Goal: Transaction & Acquisition: Purchase product/service

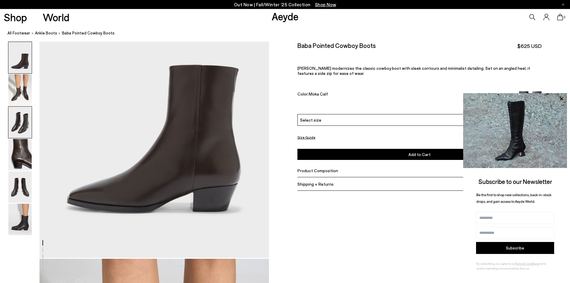
click at [23, 124] on img at bounding box center [19, 122] width 23 height 31
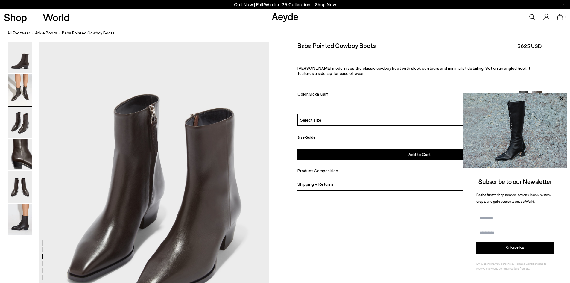
scroll to position [614, 0]
click at [15, 89] on img at bounding box center [19, 89] width 23 height 31
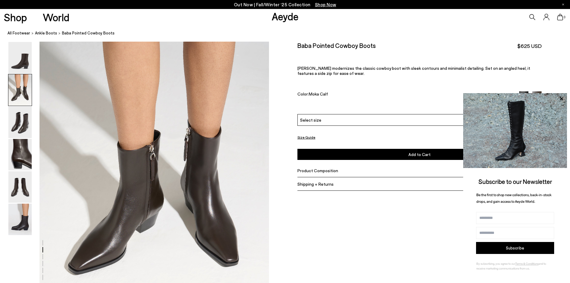
scroll to position [367, 0]
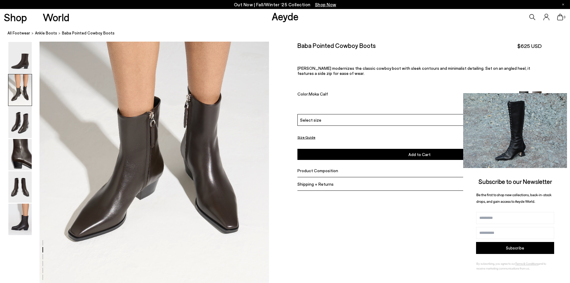
click at [559, 97] on icon at bounding box center [562, 99] width 8 height 8
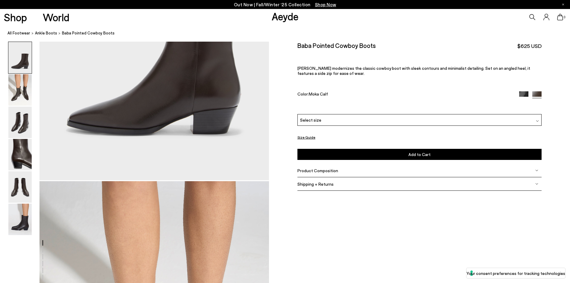
scroll to position [128, 0]
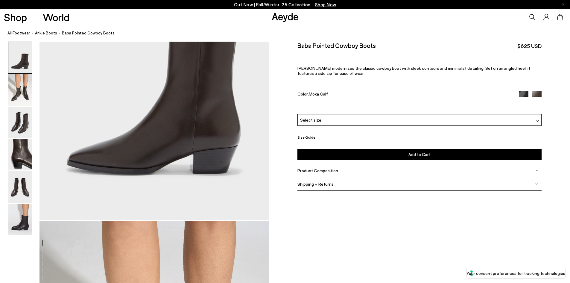
click at [40, 34] on span "ankle boots" at bounding box center [46, 33] width 22 height 5
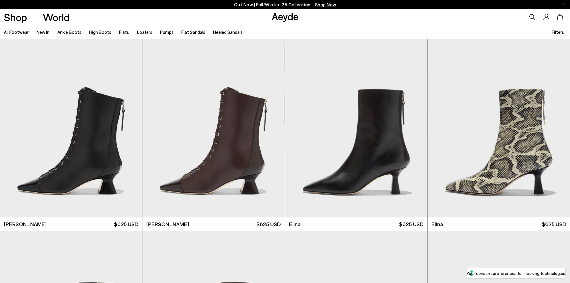
click at [563, 33] on span "Filters" at bounding box center [558, 31] width 12 height 5
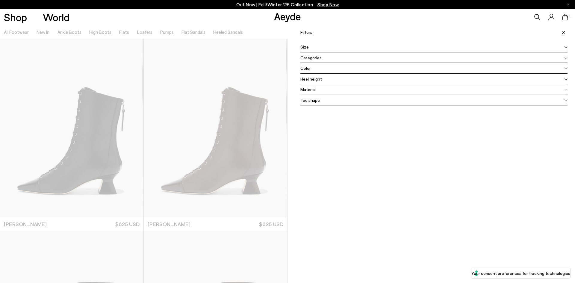
click at [319, 66] on div "Color" at bounding box center [433, 68] width 267 height 11
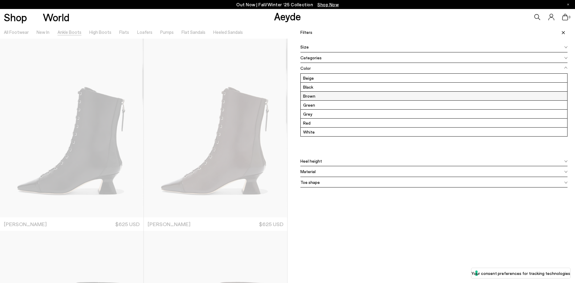
click at [310, 95] on label "Brown" at bounding box center [433, 96] width 266 height 9
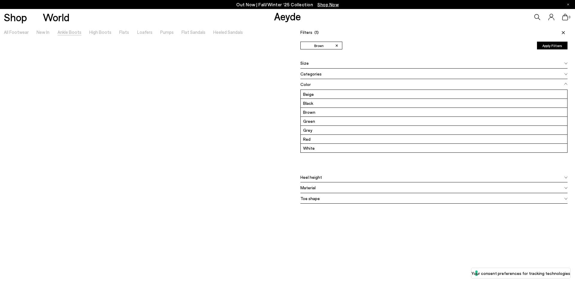
click at [546, 48] on button "Apply Filters" at bounding box center [552, 46] width 31 height 8
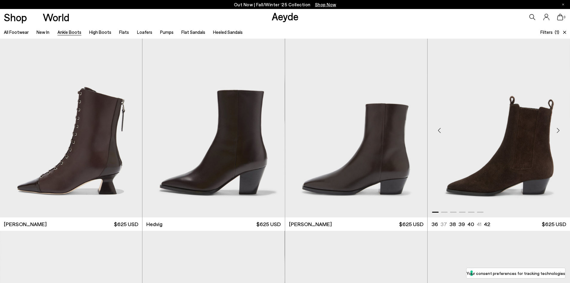
click at [546, 156] on img "1 / 6" at bounding box center [499, 128] width 142 height 179
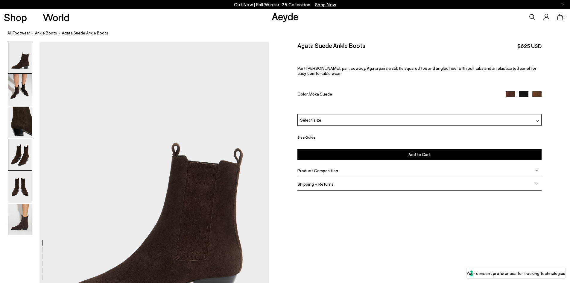
click at [18, 155] on img at bounding box center [19, 154] width 23 height 31
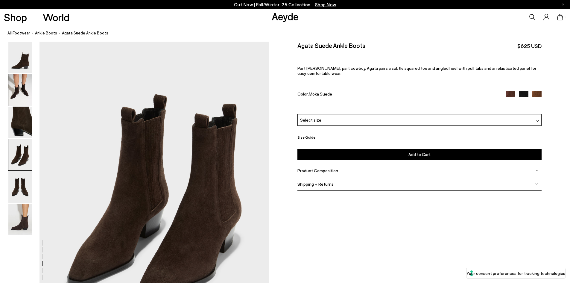
click at [24, 99] on img at bounding box center [19, 89] width 23 height 31
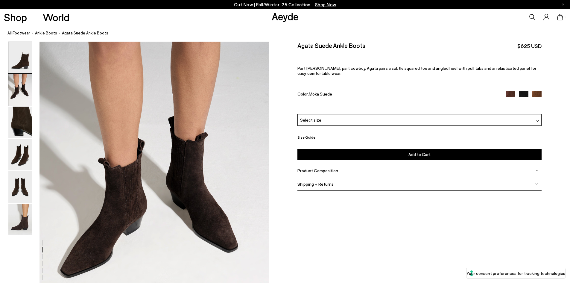
scroll to position [307, 0]
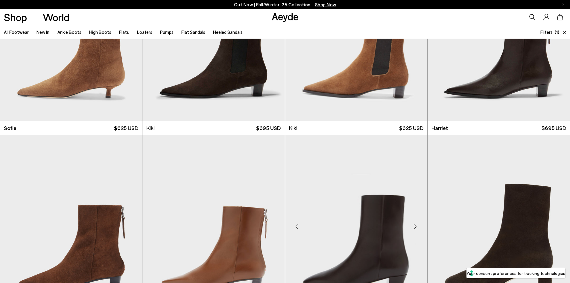
scroll to position [628, 0]
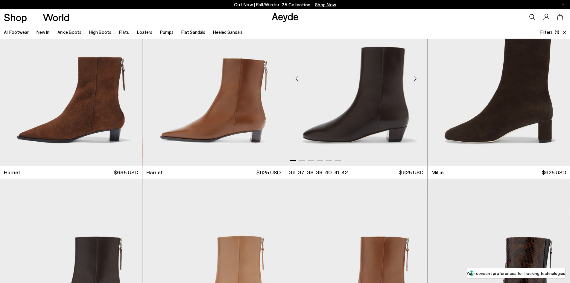
click at [414, 79] on div "Next slide" at bounding box center [415, 78] width 18 height 18
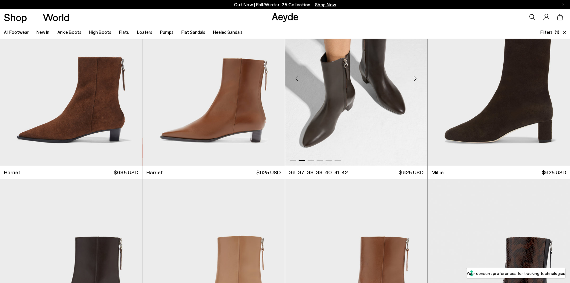
click at [296, 76] on div "Previous slide" at bounding box center [297, 78] width 18 height 18
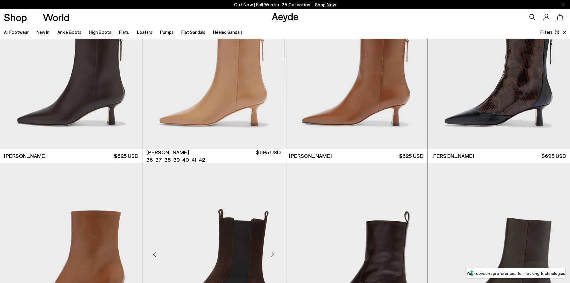
scroll to position [958, 0]
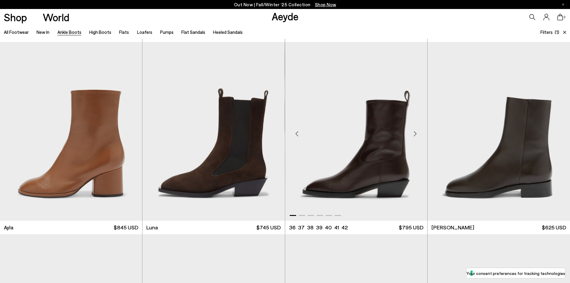
click at [414, 132] on div "Next slide" at bounding box center [415, 134] width 18 height 18
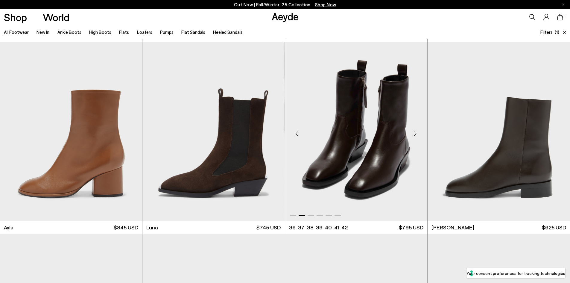
click at [384, 145] on img "2 / 6" at bounding box center [356, 131] width 142 height 179
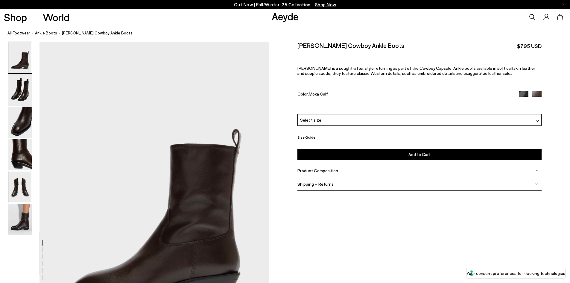
click at [23, 191] on img at bounding box center [19, 186] width 23 height 31
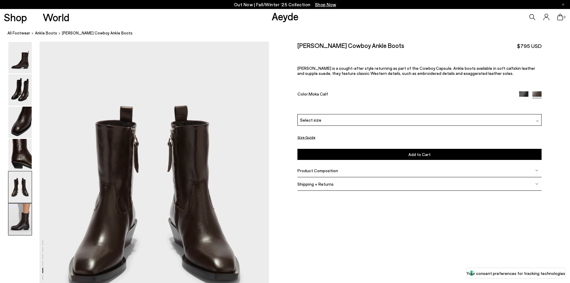
click at [19, 212] on img at bounding box center [19, 218] width 23 height 31
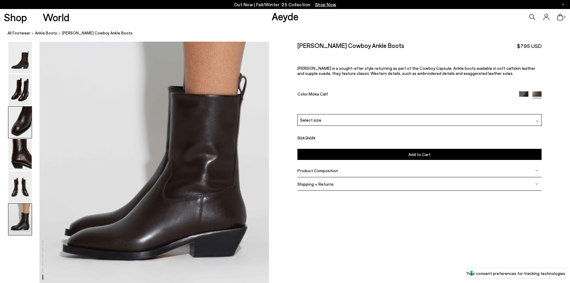
click at [22, 127] on img at bounding box center [19, 122] width 23 height 31
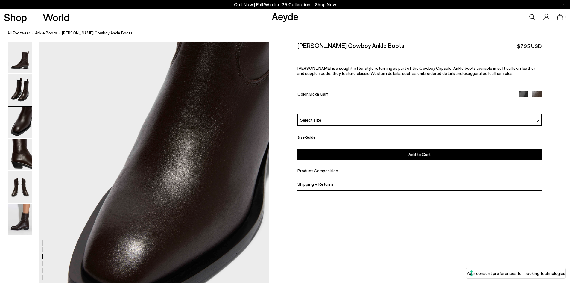
scroll to position [614, 0]
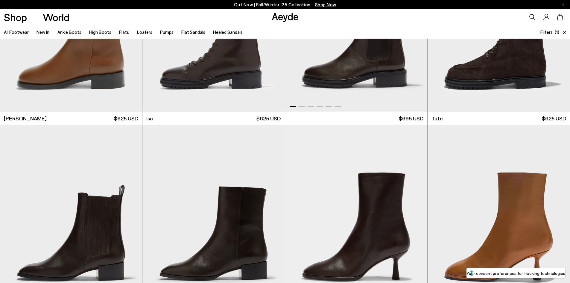
scroll to position [1378, 0]
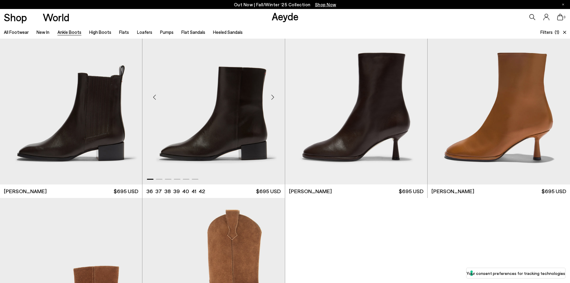
click at [253, 146] on img "1 / 6" at bounding box center [213, 94] width 142 height 179
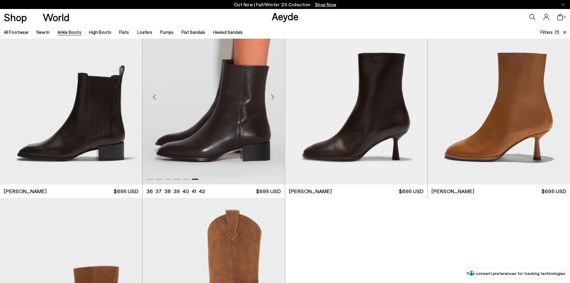
click at [274, 95] on div "Next slide" at bounding box center [273, 97] width 18 height 18
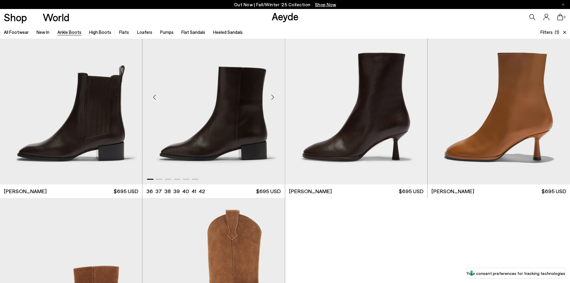
click at [274, 95] on div "Next slide" at bounding box center [273, 97] width 18 height 18
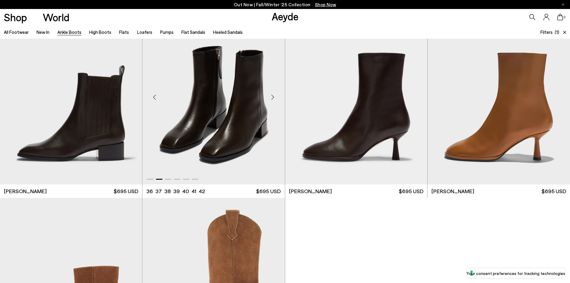
click at [274, 95] on div "Next slide" at bounding box center [273, 97] width 18 height 18
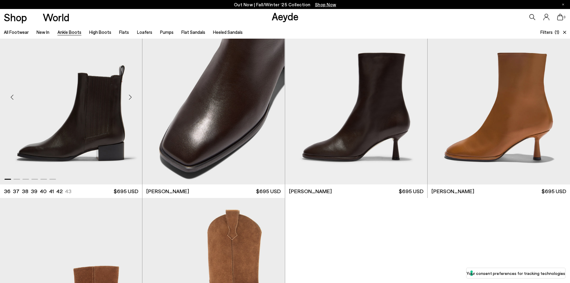
click at [129, 98] on div "Next slide" at bounding box center [130, 97] width 18 height 18
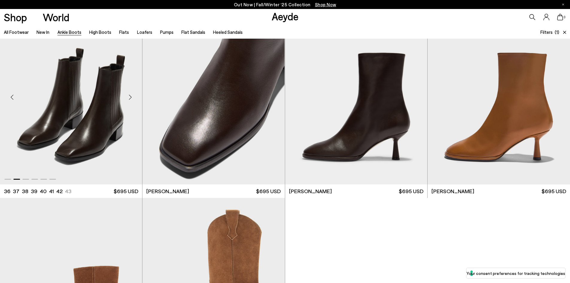
click at [114, 134] on img "2 / 6" at bounding box center [71, 94] width 142 height 179
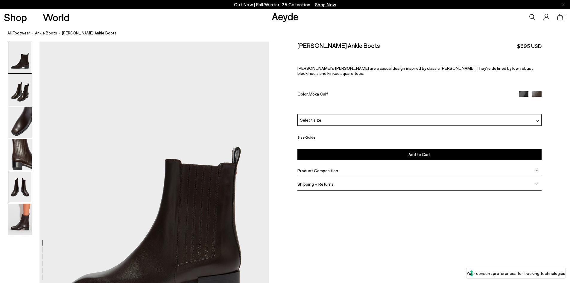
click at [15, 189] on img at bounding box center [19, 186] width 23 height 31
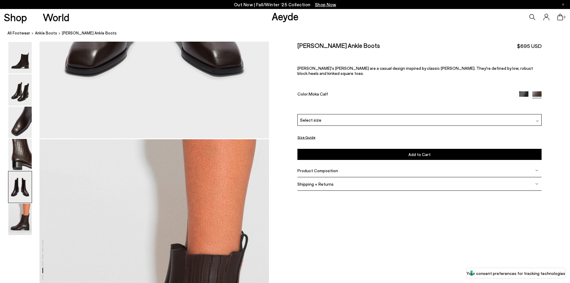
scroll to position [1586, 0]
